Goal: Navigation & Orientation: Go to known website

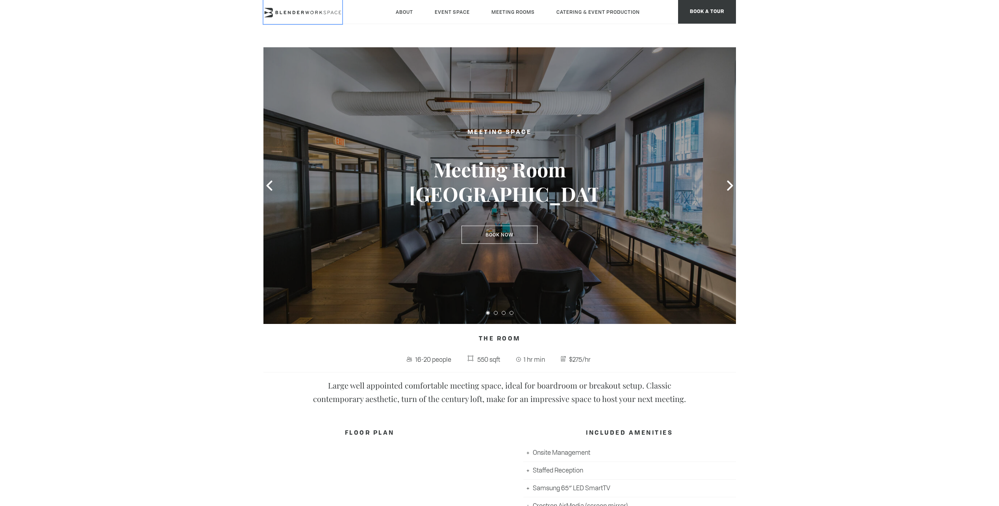
click at [309, 14] on icon at bounding box center [302, 12] width 79 height 9
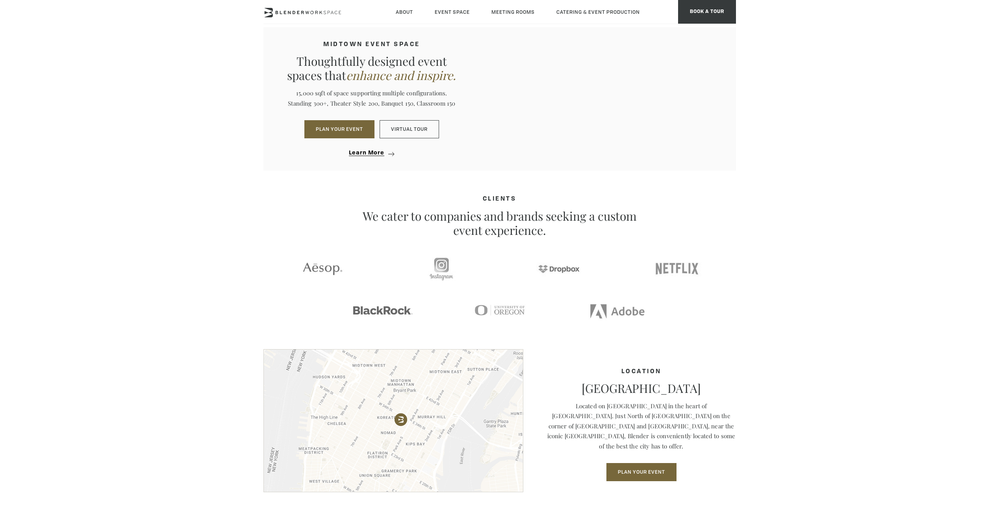
scroll to position [866, 0]
